Goal: Navigation & Orientation: Find specific page/section

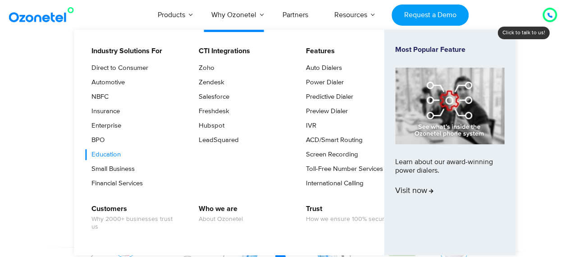
click at [107, 153] on link "Education" at bounding box center [104, 154] width 36 height 11
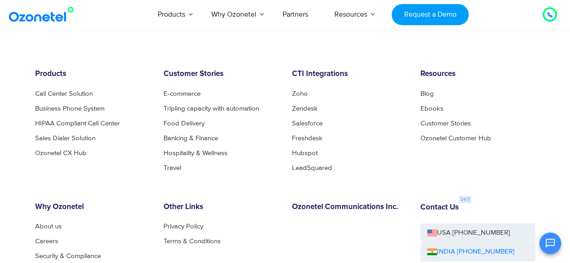
scroll to position [2612, 0]
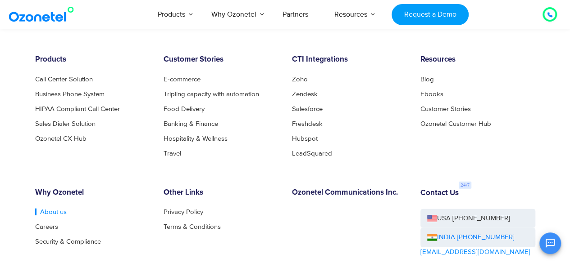
click at [44, 209] on link "About us" at bounding box center [51, 212] width 32 height 7
